Goal: Check status: Check status

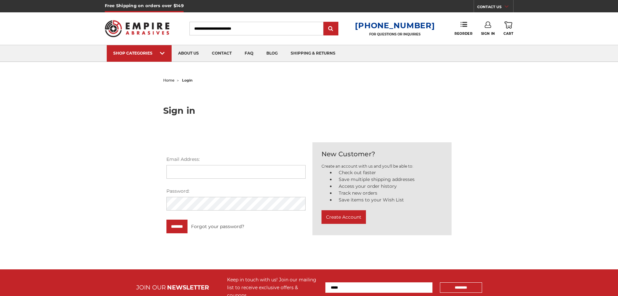
type input "**********"
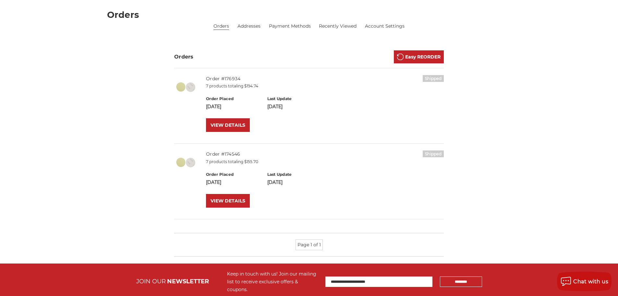
scroll to position [97, 0]
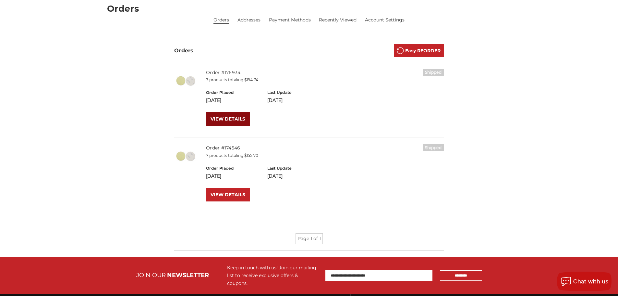
click at [232, 117] on link "VIEW DETAILS" at bounding box center [228, 119] width 44 height 14
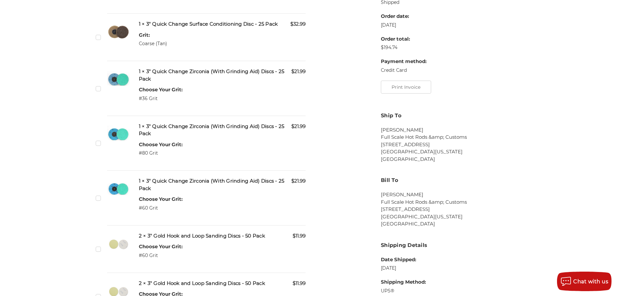
scroll to position [227, 0]
